Goal: Task Accomplishment & Management: Manage account settings

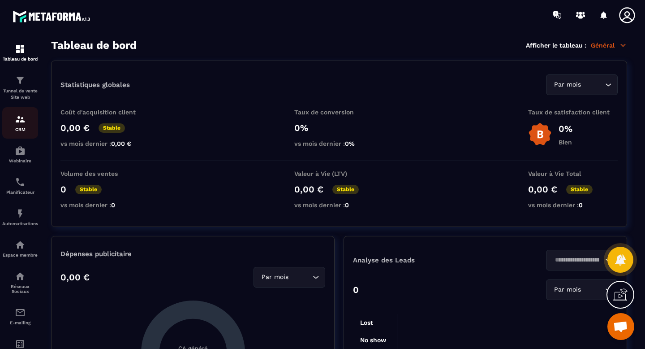
click at [20, 121] on img at bounding box center [20, 119] width 11 height 11
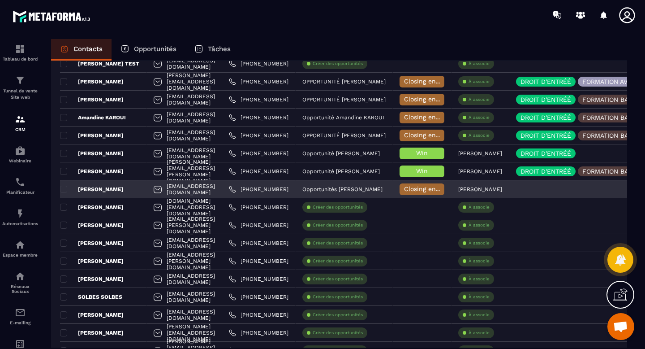
scroll to position [104, 0]
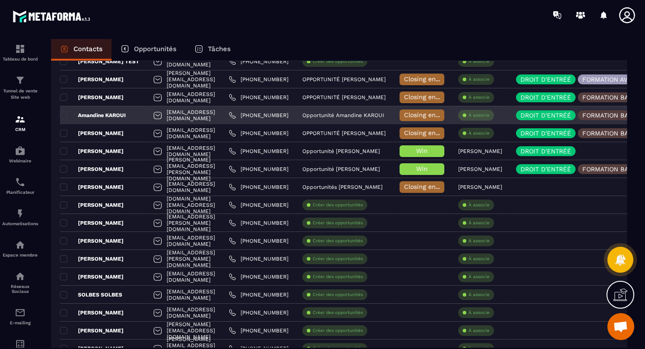
click at [455, 113] on span "Closing en cours" at bounding box center [429, 114] width 51 height 7
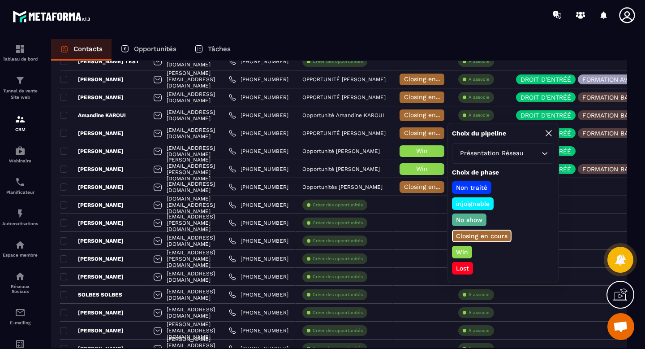
click at [464, 271] on p "Lost" at bounding box center [463, 268] width 16 height 9
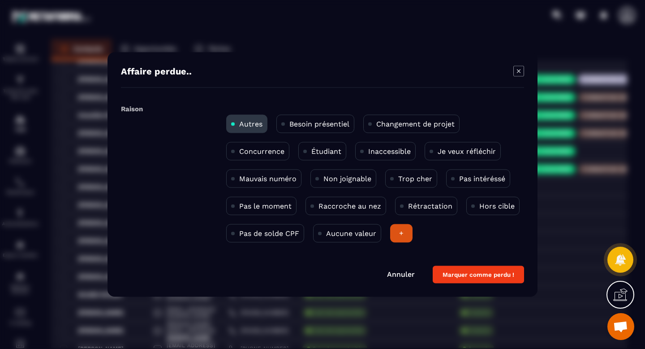
click at [400, 120] on p "Changement de projet" at bounding box center [416, 124] width 78 height 9
click at [463, 276] on button "Marquer comme perdu !" at bounding box center [478, 274] width 91 height 17
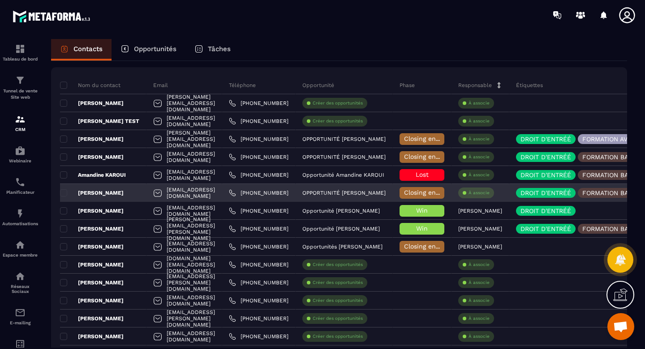
scroll to position [43, 0]
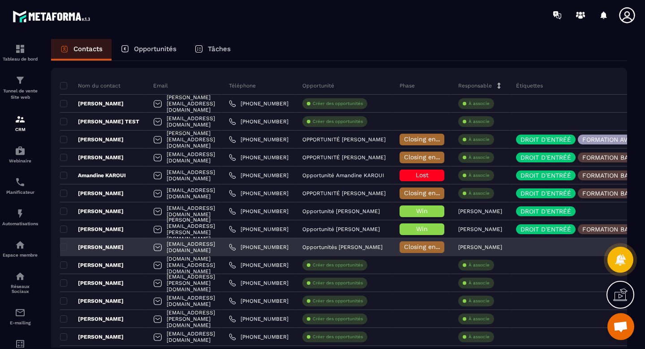
click at [455, 247] on span "Closing en cours" at bounding box center [429, 246] width 51 height 7
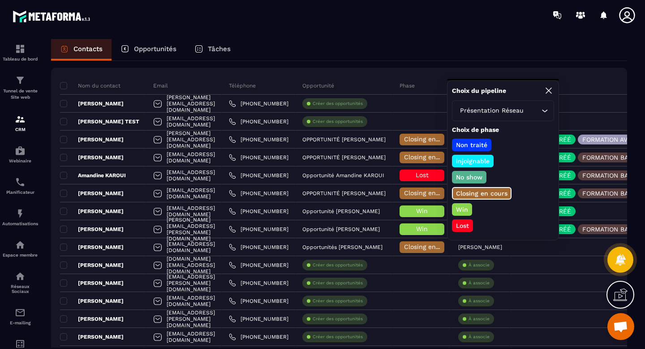
click at [465, 207] on p "Win" at bounding box center [462, 209] width 15 height 9
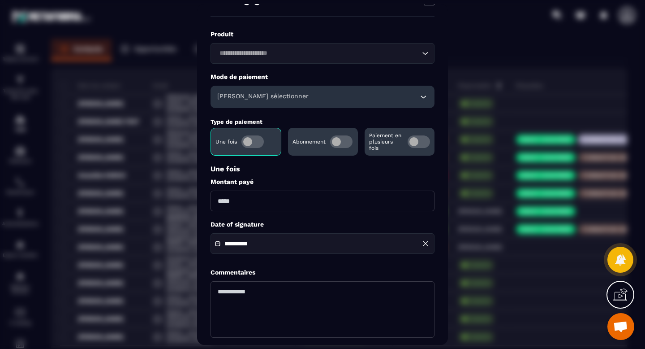
scroll to position [67, 0]
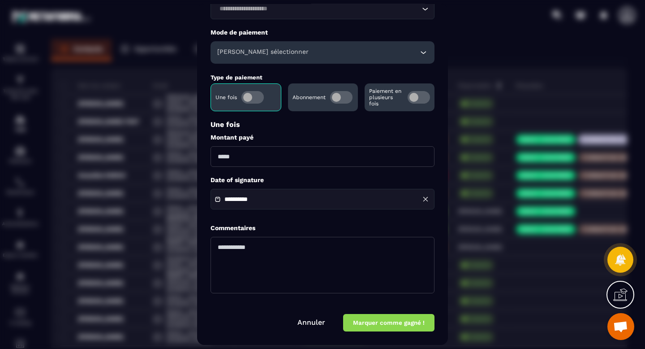
click at [347, 92] on span "Modal window" at bounding box center [341, 97] width 22 height 13
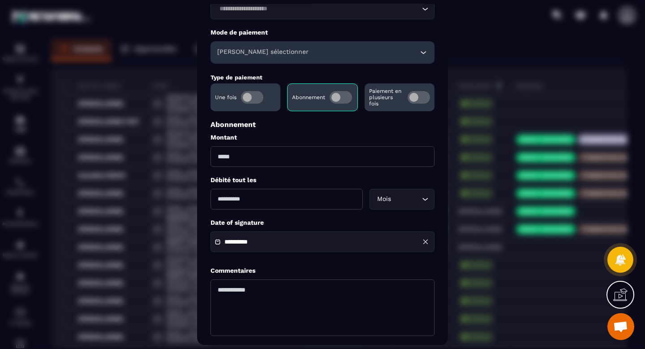
scroll to position [110, 0]
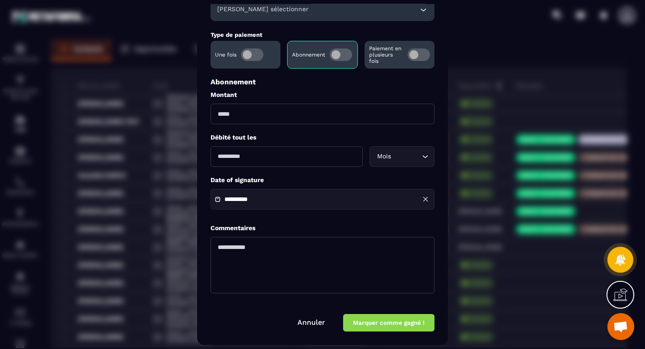
click at [379, 324] on button "Marquer comme gagné !" at bounding box center [388, 322] width 91 height 17
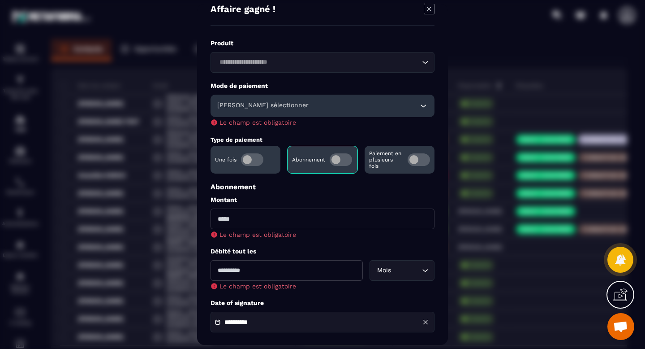
scroll to position [0, 0]
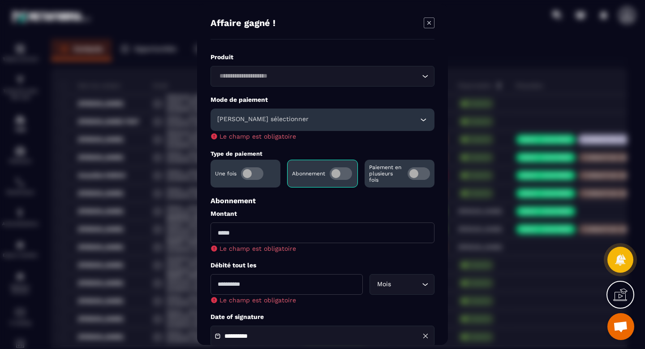
click at [252, 174] on span "Modal window" at bounding box center [252, 173] width 22 height 13
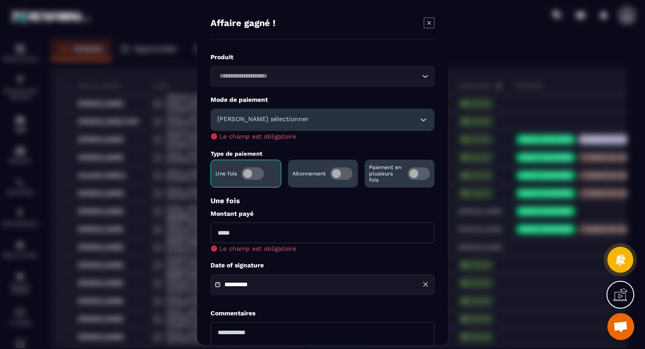
click at [428, 21] on icon "Modal window" at bounding box center [430, 23] width 4 height 4
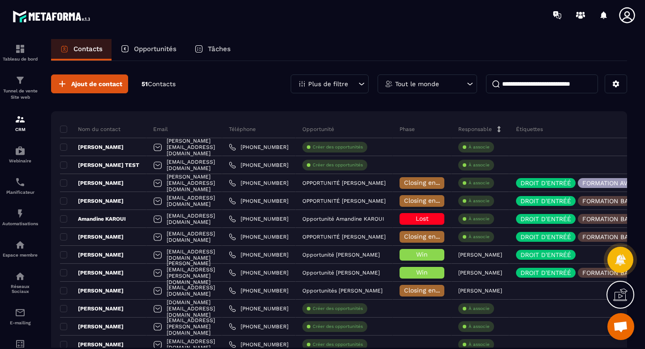
click at [159, 48] on p "Opportunités" at bounding box center [155, 49] width 43 height 8
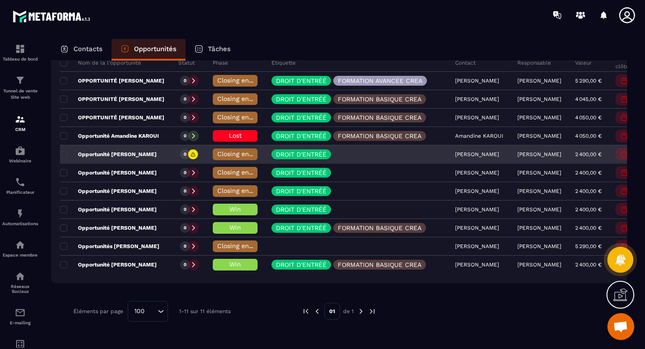
scroll to position [110, 0]
